Goal: Information Seeking & Learning: Learn about a topic

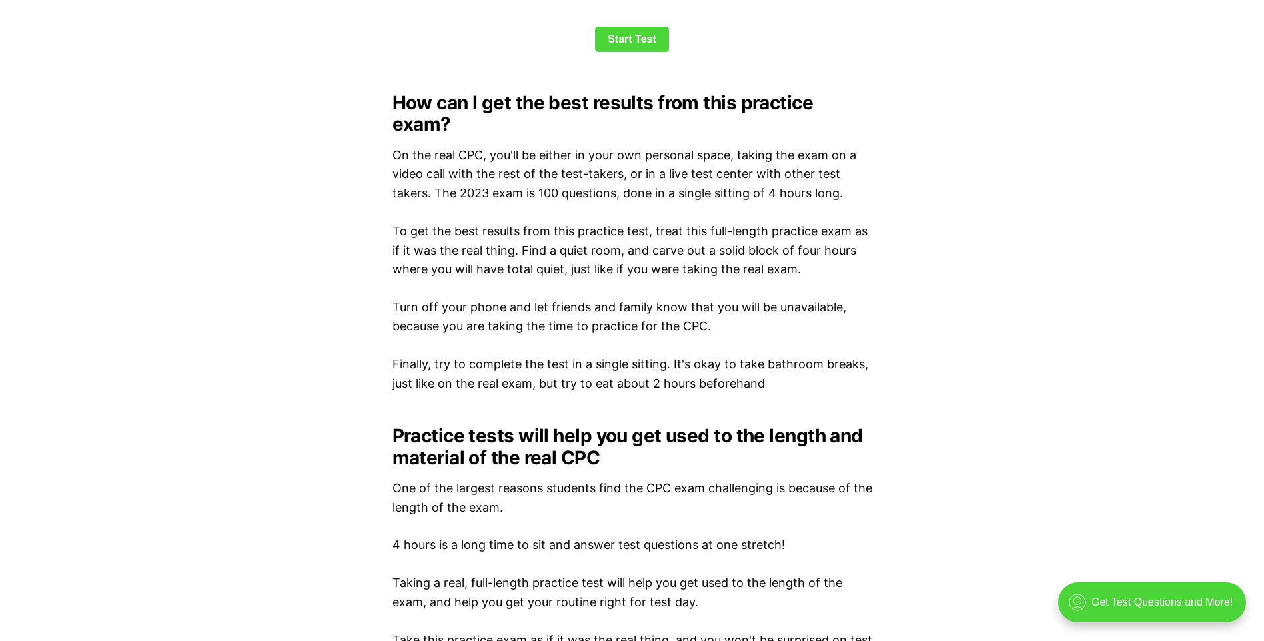
scroll to position [1749, 0]
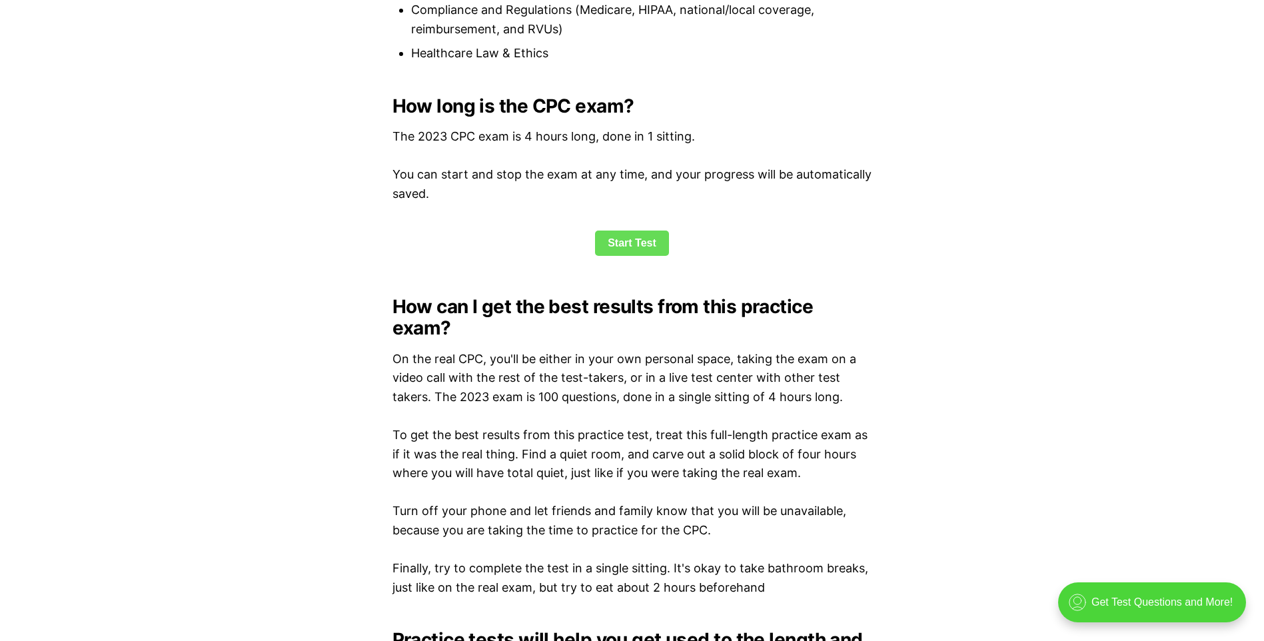
click at [630, 239] on link "Start Test" at bounding box center [632, 243] width 74 height 25
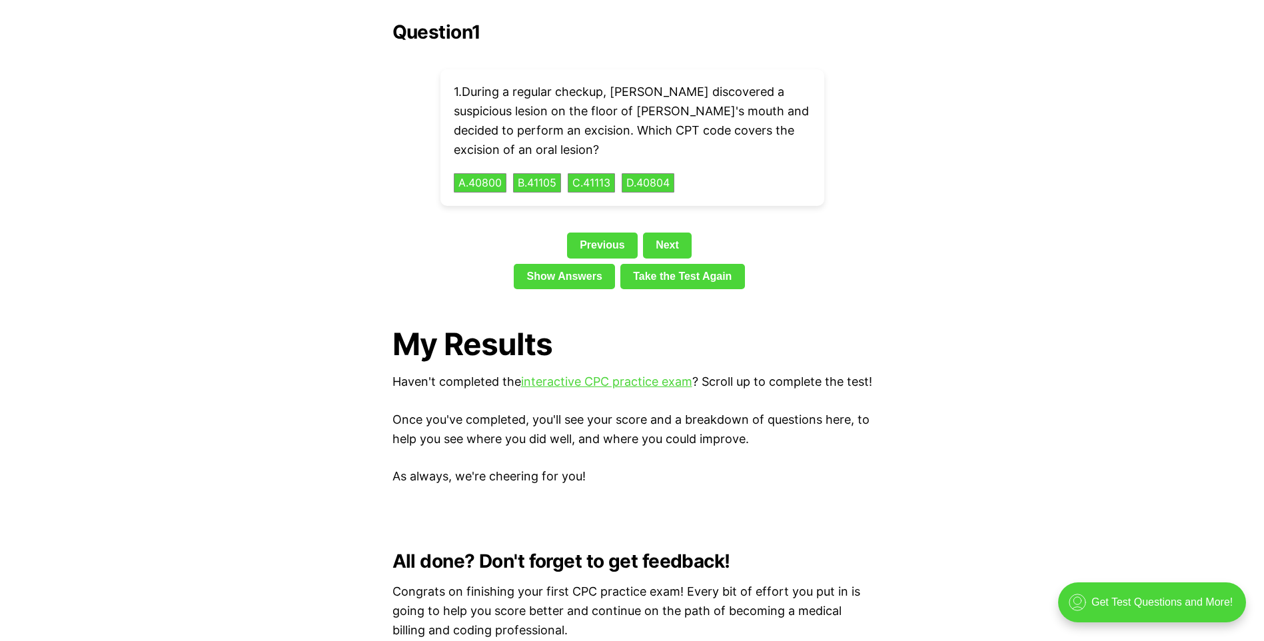
click at [630, 239] on div "Previous Next" at bounding box center [632, 248] width 480 height 31
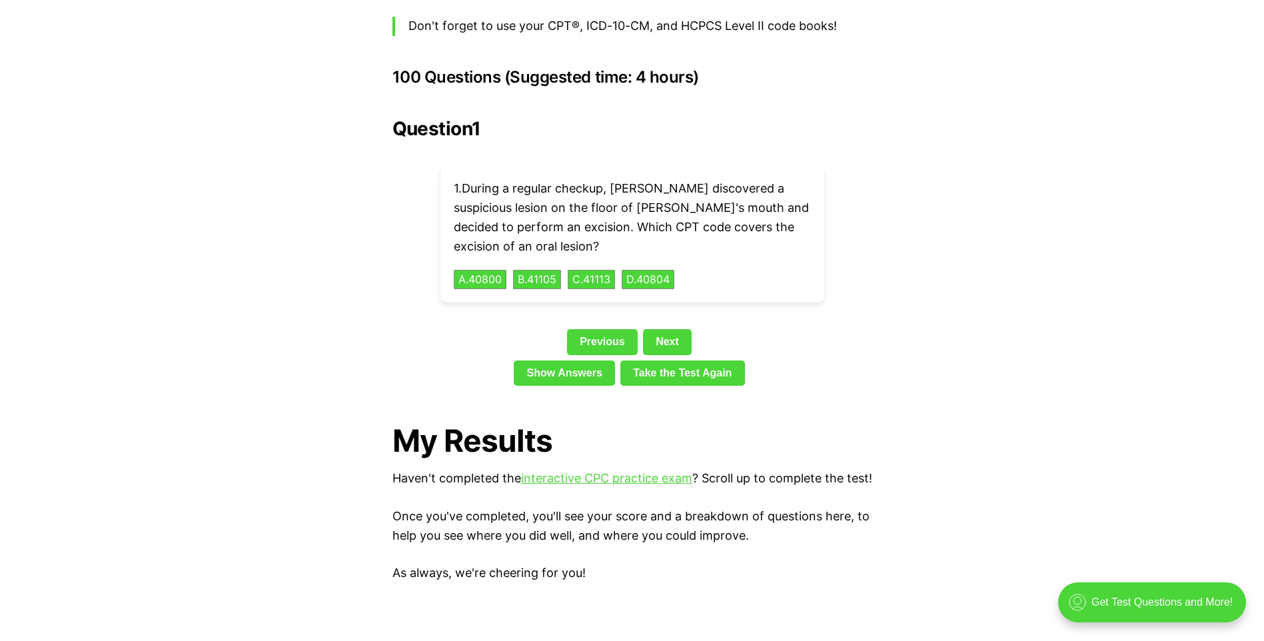
scroll to position [2925, 0]
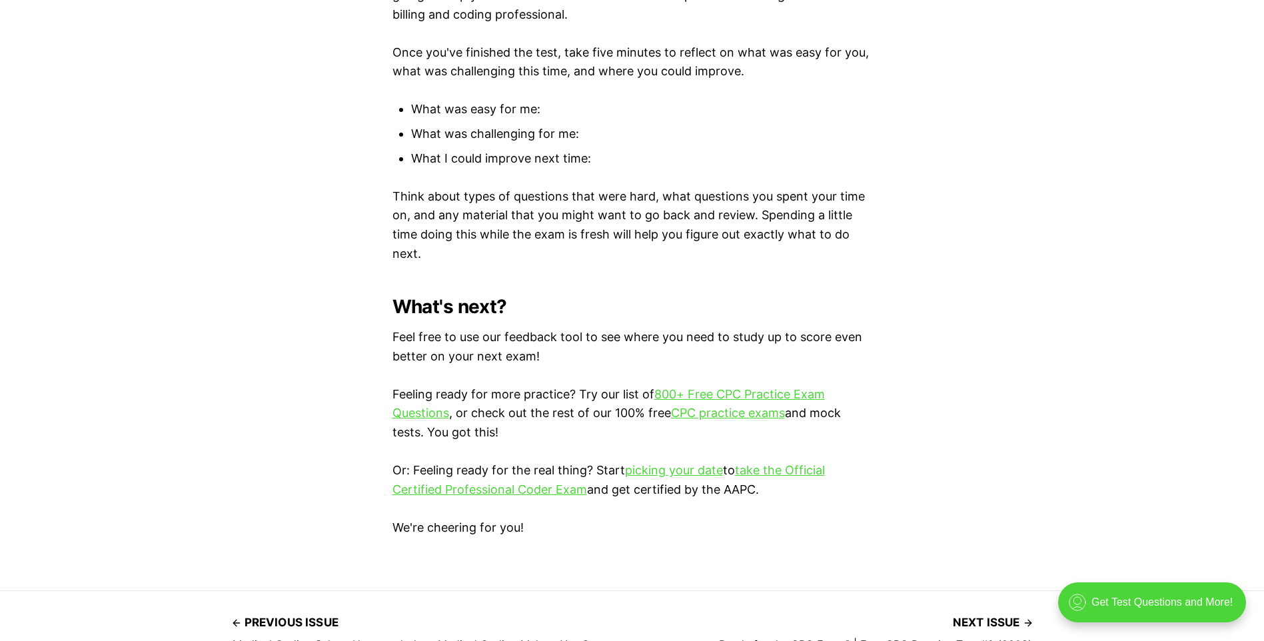
scroll to position [3809, 0]
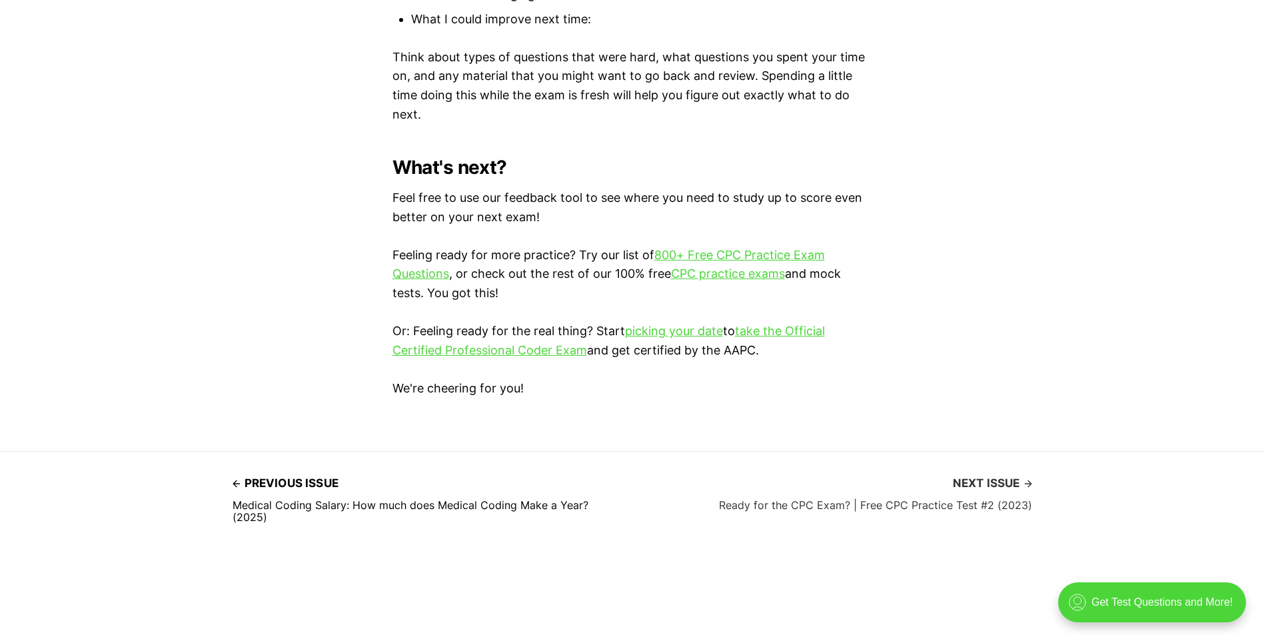
click at [1029, 478] on icon at bounding box center [1028, 483] width 11 height 11
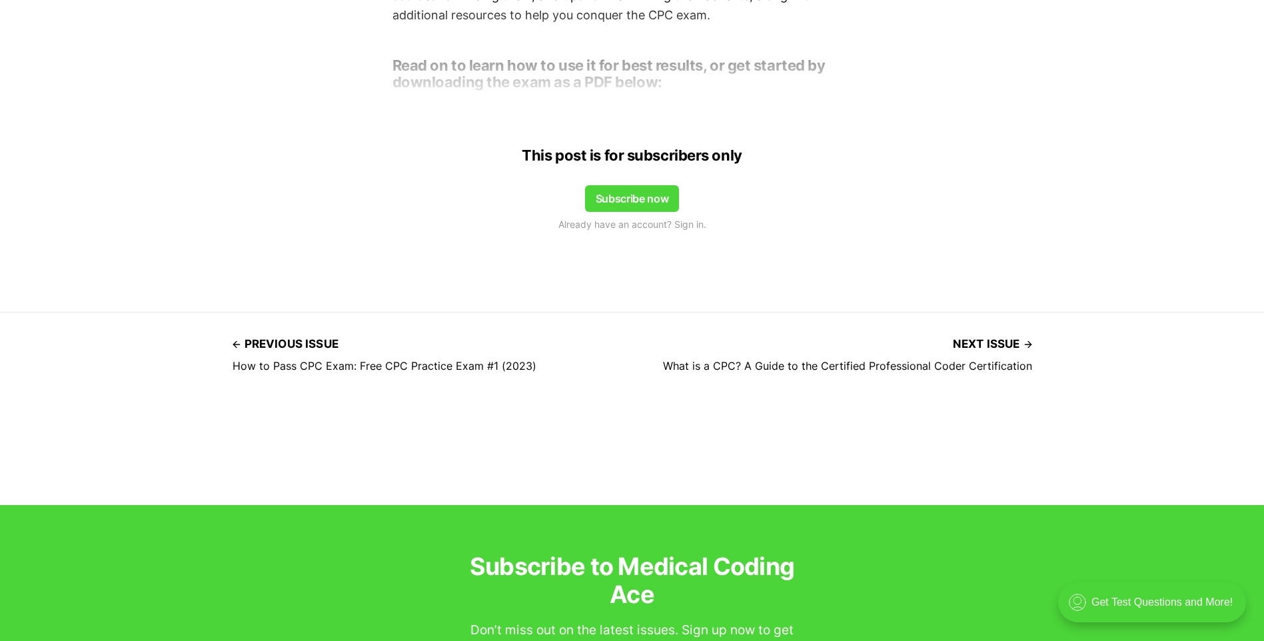
scroll to position [1090, 0]
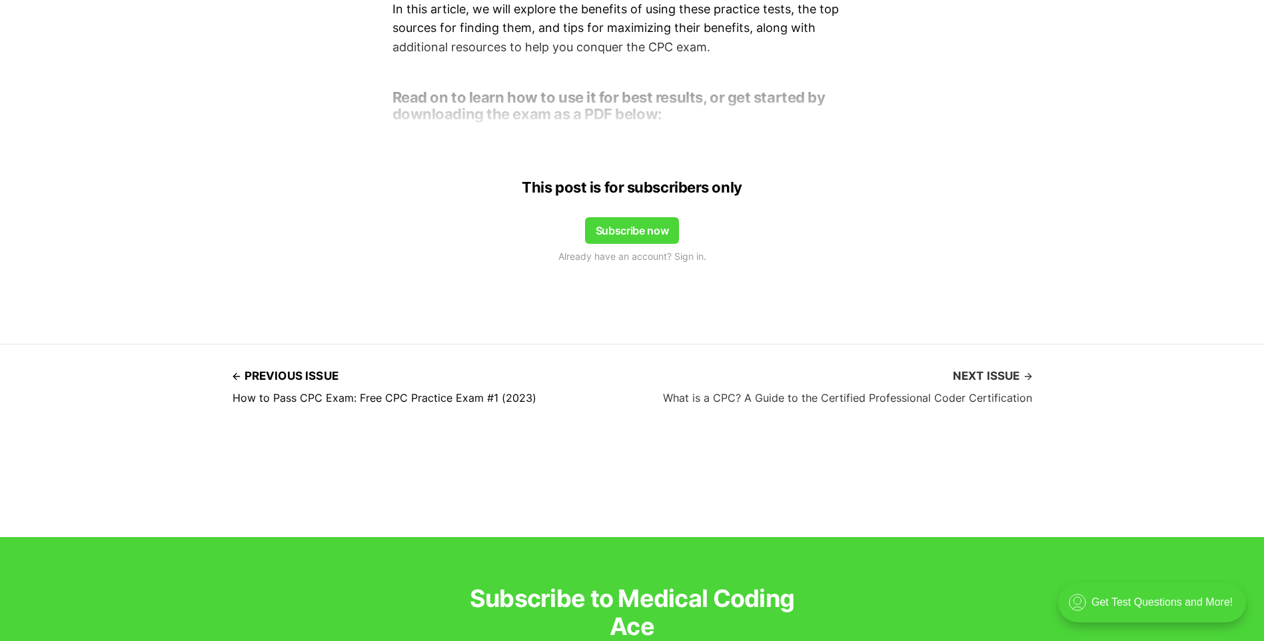
click at [1021, 374] on span "Next issue" at bounding box center [992, 376] width 79 height 21
